Goal: Information Seeking & Learning: Check status

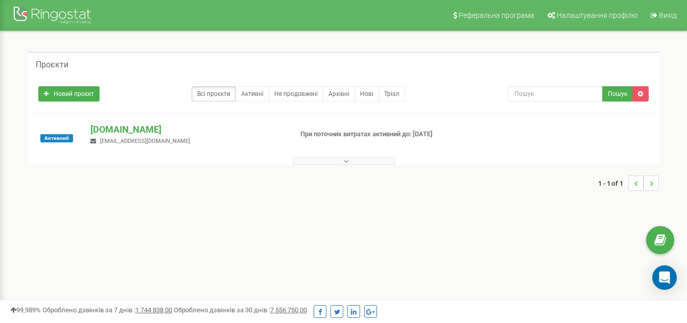
click at [346, 164] on icon at bounding box center [346, 161] width 5 height 7
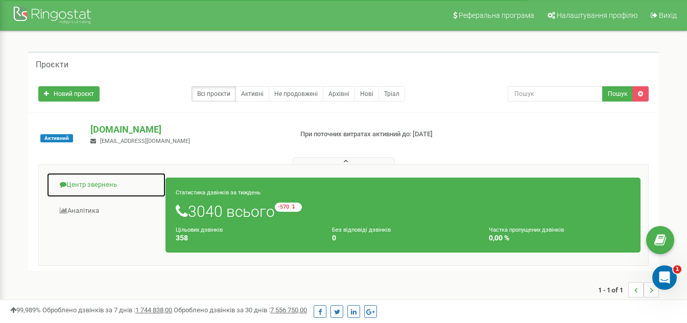
click at [90, 182] on link "Центр звернень" at bounding box center [105, 185] width 119 height 25
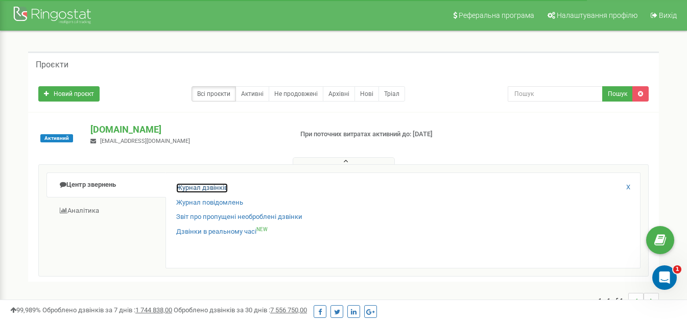
click at [204, 185] on link "Журнал дзвінків" at bounding box center [202, 188] width 52 height 10
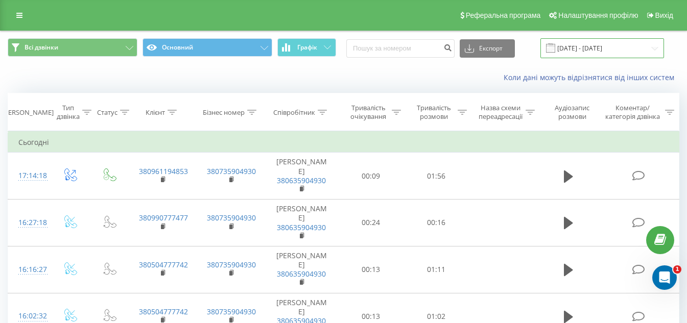
click at [644, 47] on input "[DATE] - [DATE]" at bounding box center [602, 48] width 124 height 20
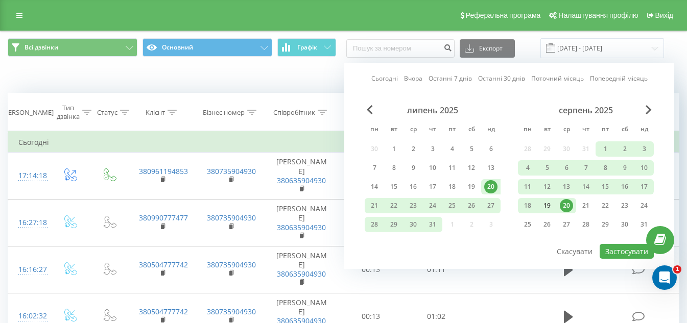
click at [547, 203] on div "19" at bounding box center [546, 205] width 13 height 13
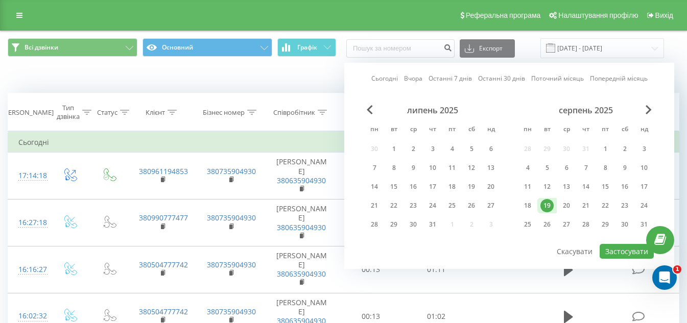
click at [551, 202] on div "19" at bounding box center [546, 205] width 13 height 13
click at [621, 252] on button "Застосувати" at bounding box center [626, 251] width 54 height 15
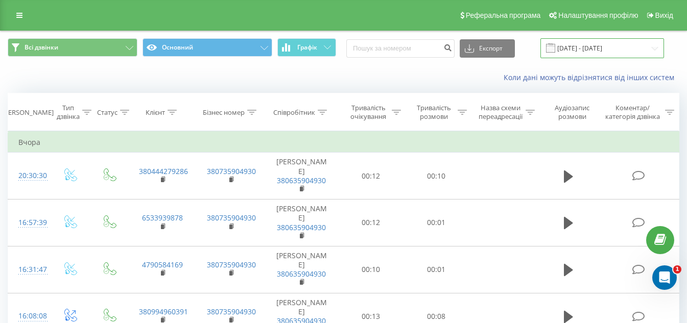
click at [647, 46] on input "[DATE] - [DATE]" at bounding box center [602, 48] width 124 height 20
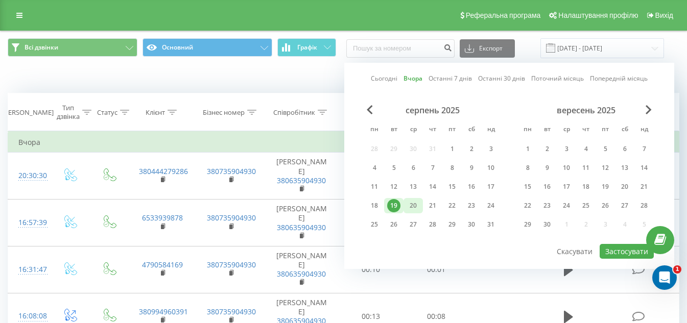
click at [418, 210] on div "20" at bounding box center [412, 205] width 13 height 13
click at [415, 202] on div "20" at bounding box center [412, 205] width 13 height 13
click at [610, 247] on button "Застосувати" at bounding box center [626, 251] width 54 height 15
type input "[DATE] - [DATE]"
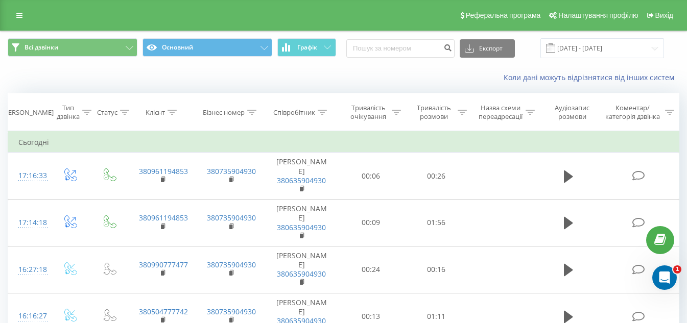
click at [131, 87] on div "Коли дані можуть відрізнятися вiд інших систем" at bounding box center [343, 77] width 685 height 24
